Goal: Task Accomplishment & Management: Complete application form

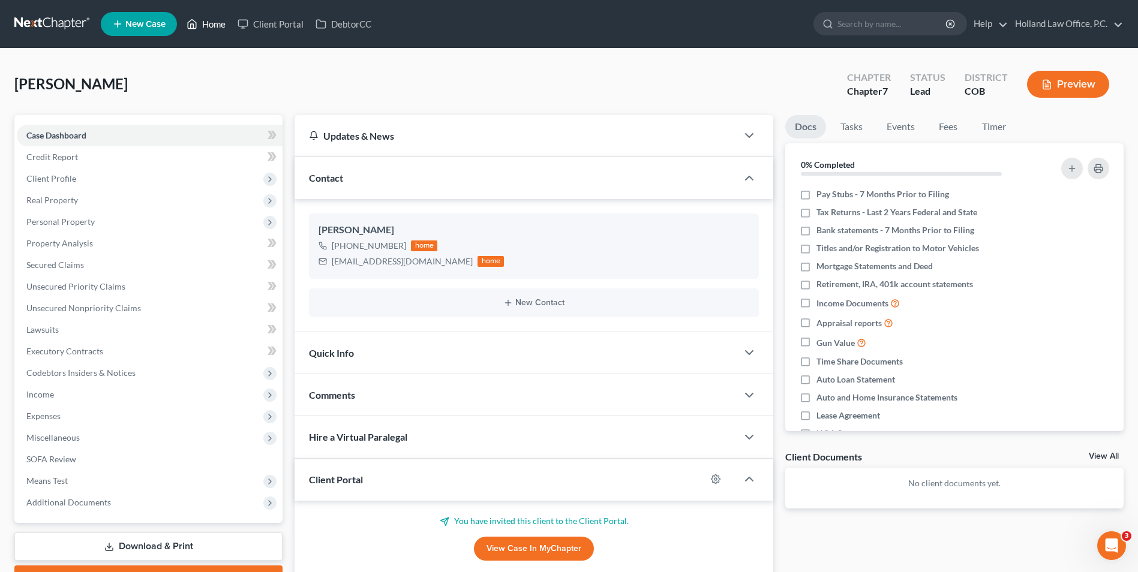
click at [199, 28] on link "Home" at bounding box center [206, 24] width 51 height 22
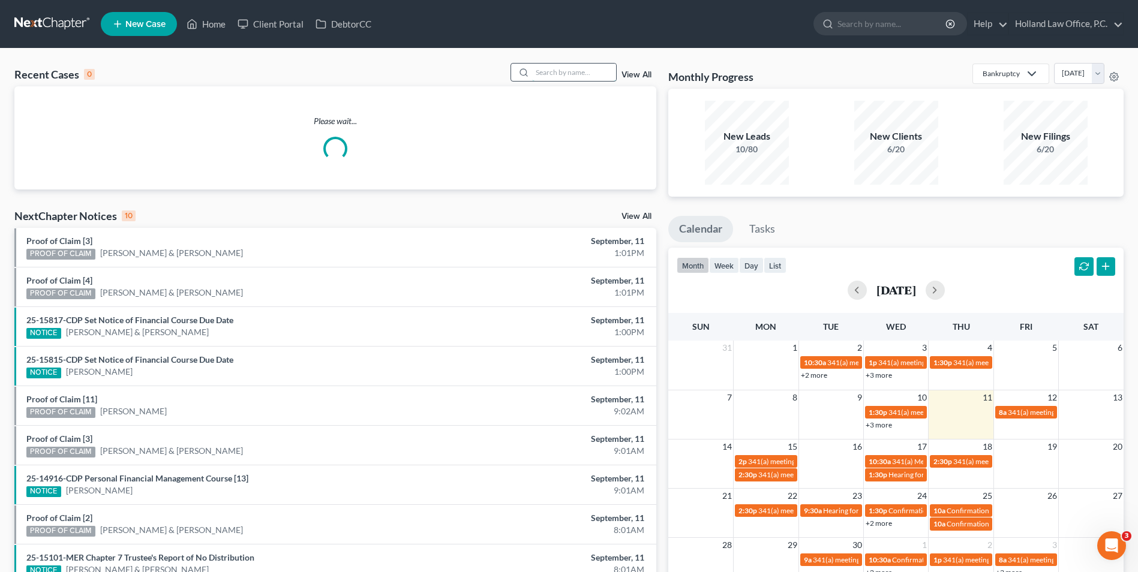
click at [556, 72] on input "search" at bounding box center [574, 72] width 84 height 17
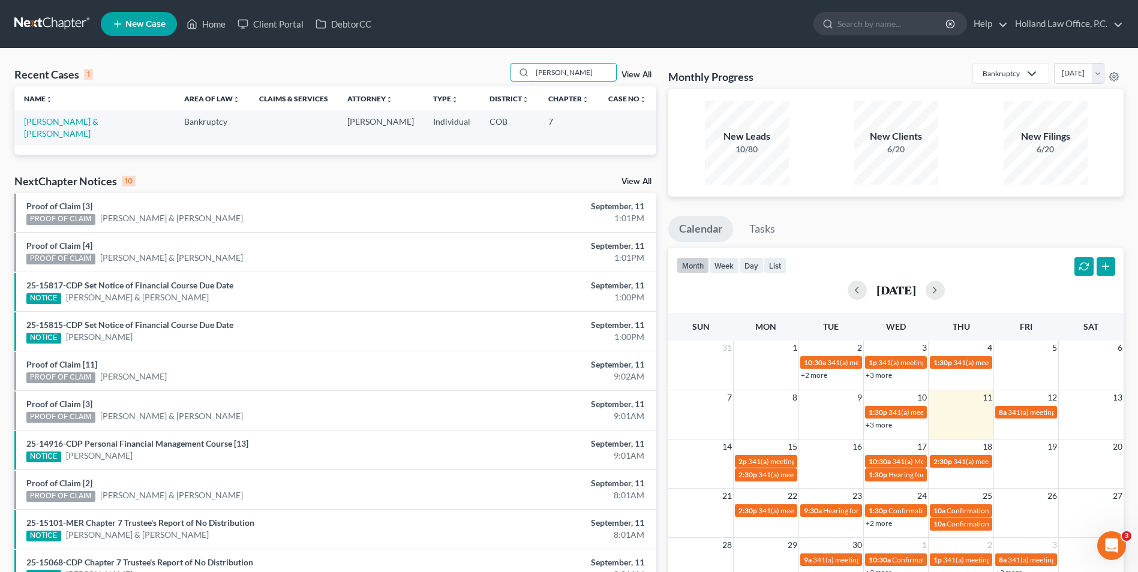
type input "[PERSON_NAME]"
click at [62, 116] on td "[PERSON_NAME] & [PERSON_NAME]" at bounding box center [94, 127] width 160 height 34
click at [62, 119] on link "[PERSON_NAME] & [PERSON_NAME]" at bounding box center [61, 127] width 74 height 22
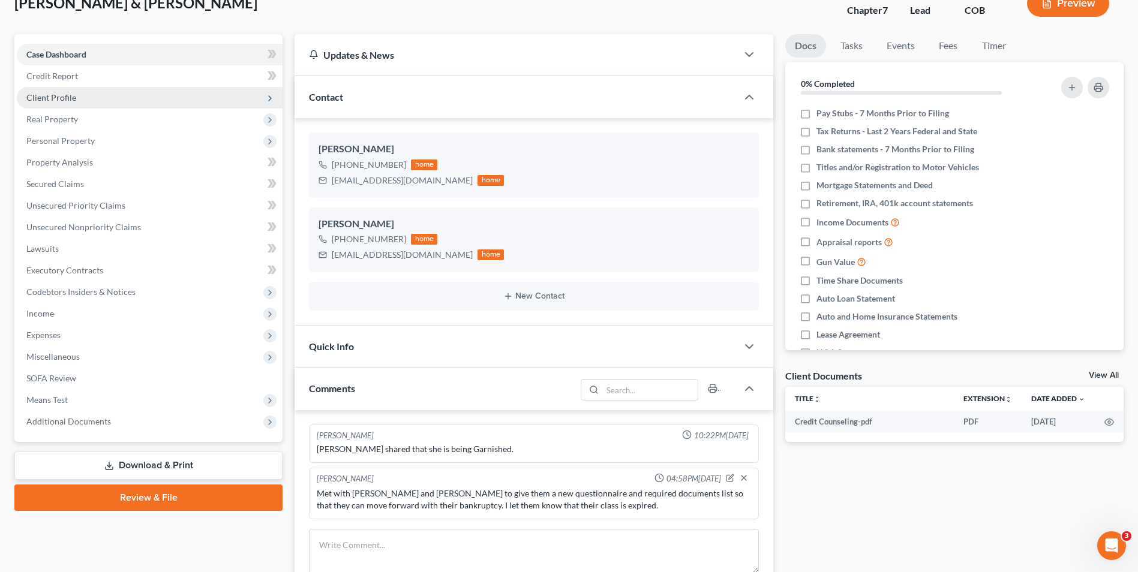
scroll to position [60, 0]
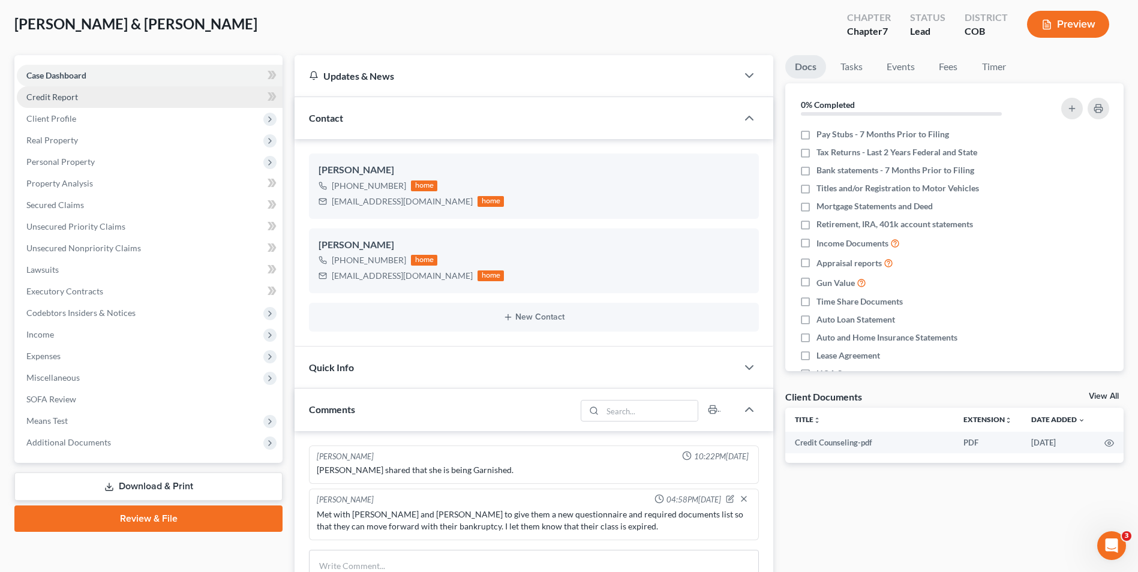
click at [55, 89] on link "Credit Report" at bounding box center [150, 97] width 266 height 22
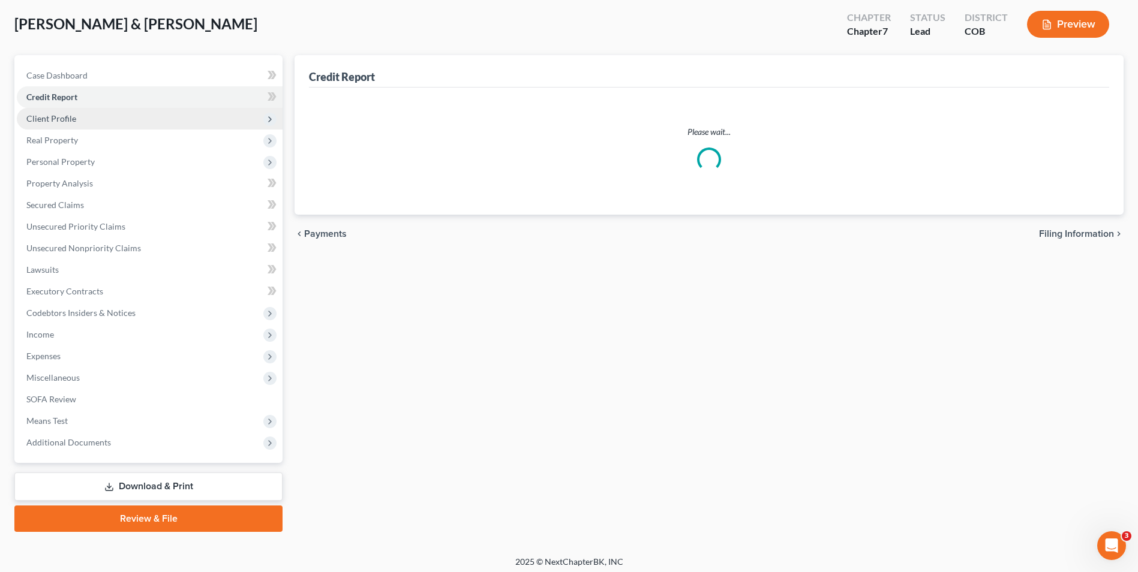
click at [63, 120] on ul "Case Dashboard Payments Invoices Payments Payments Credit Report Client Profile" at bounding box center [150, 259] width 266 height 389
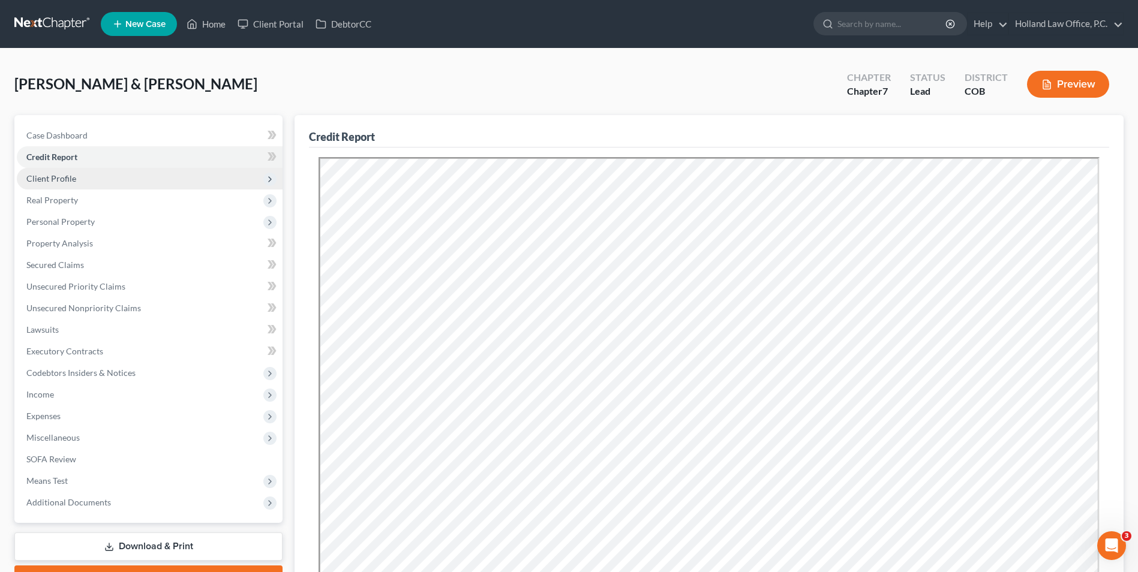
click at [62, 185] on span "Client Profile" at bounding box center [150, 179] width 266 height 22
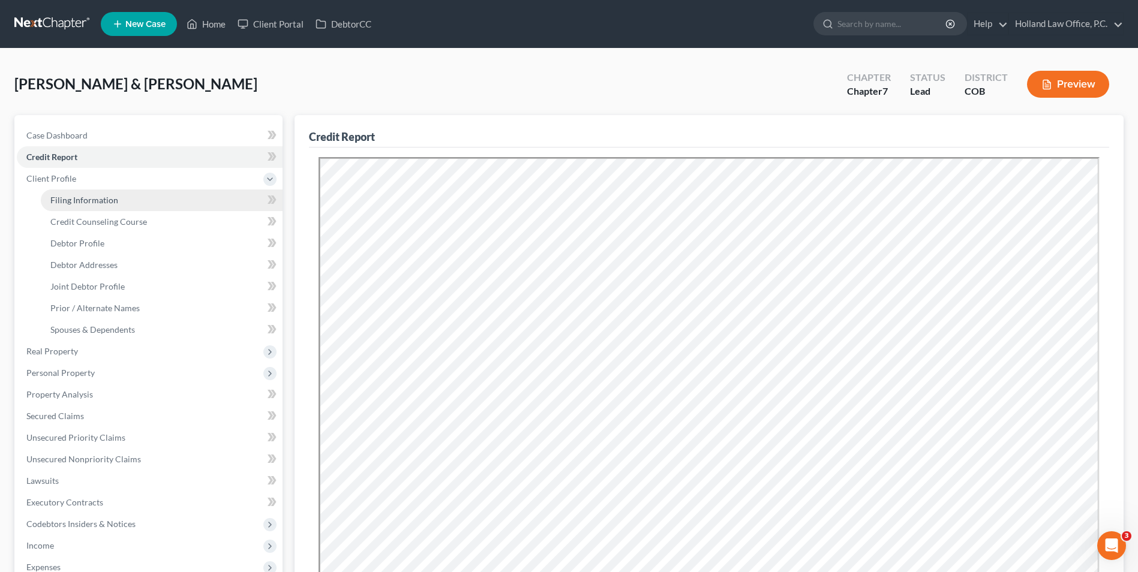
click at [115, 199] on span "Filing Information" at bounding box center [84, 200] width 68 height 10
select select "1"
select select "0"
select select "11"
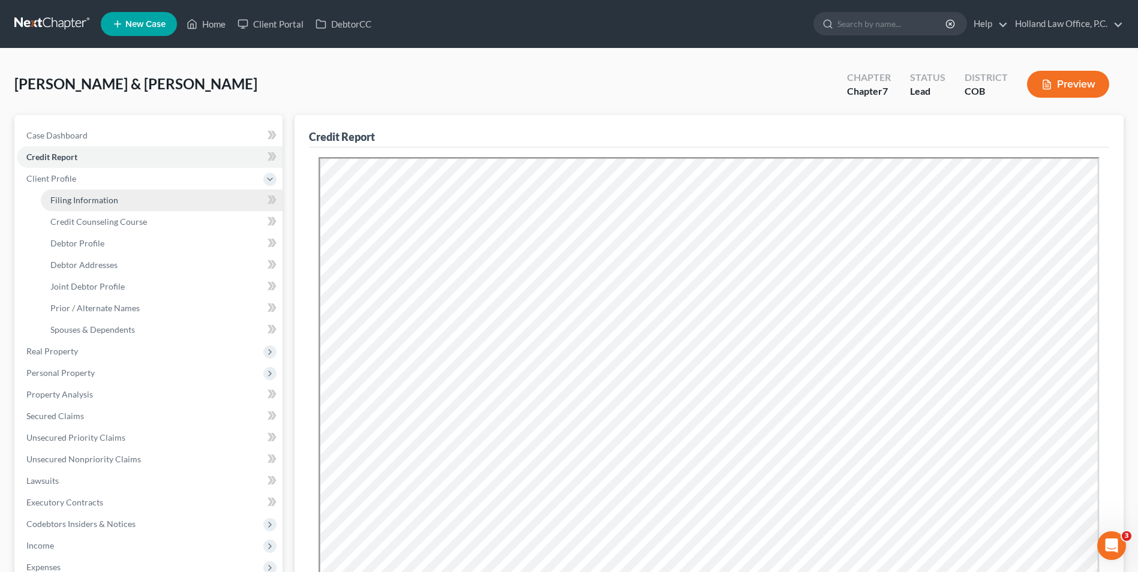
select select "0"
select select "5"
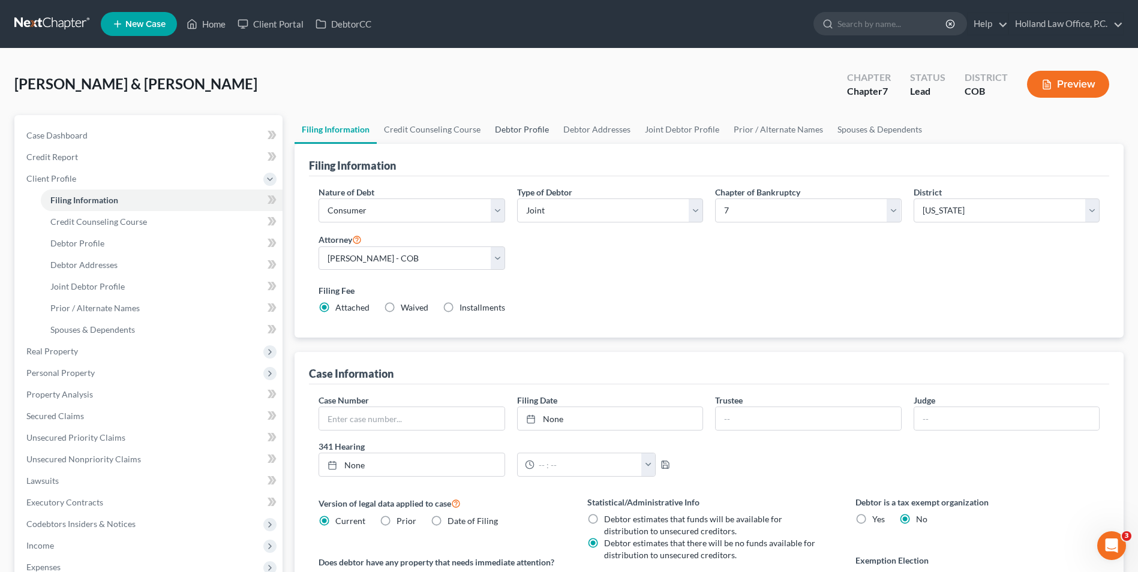
drag, startPoint x: 526, startPoint y: 124, endPoint x: 310, endPoint y: 1, distance: 248.5
click at [524, 124] on link "Debtor Profile" at bounding box center [522, 129] width 68 height 29
select select "1"
select select "3"
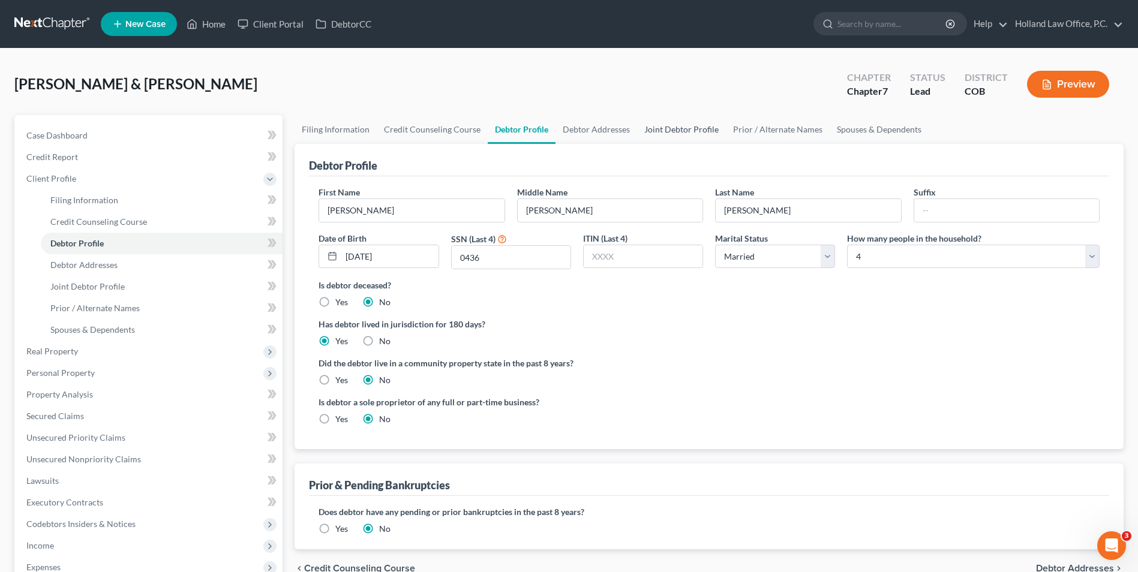
drag, startPoint x: 672, startPoint y: 127, endPoint x: 665, endPoint y: 122, distance: 8.3
click at [672, 127] on link "Joint Debtor Profile" at bounding box center [681, 129] width 89 height 29
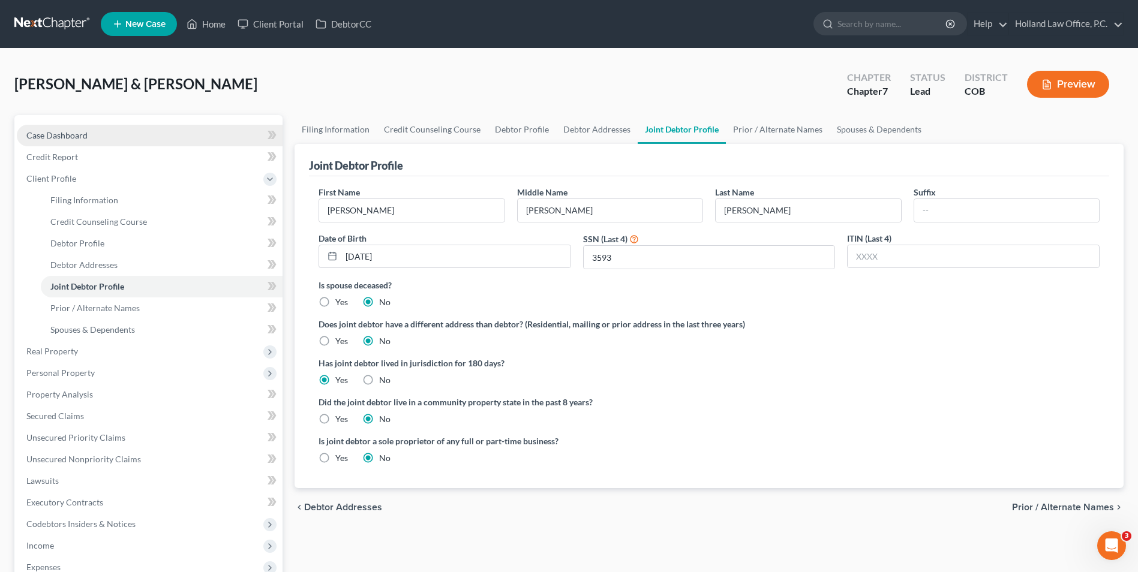
click at [67, 138] on span "Case Dashboard" at bounding box center [56, 135] width 61 height 10
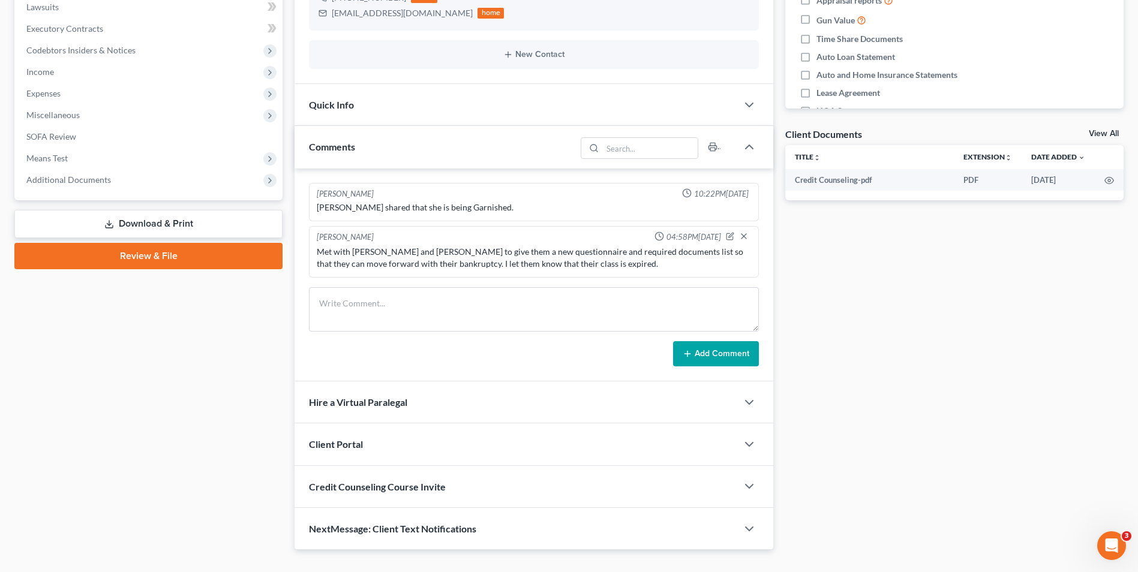
scroll to position [344, 0]
